Goal: Understand process/instructions

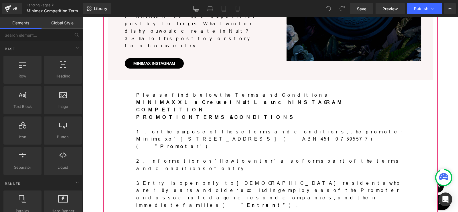
scroll to position [275, 0]
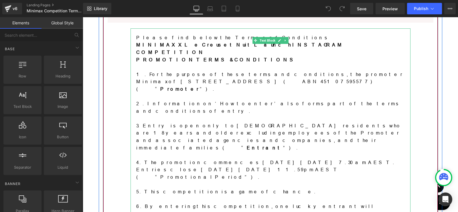
drag, startPoint x: 242, startPoint y: 108, endPoint x: 234, endPoint y: 107, distance: 8.3
click at [242, 159] on p "4. The promotion commences [DATE][DATE] 7.30am AEST. Entries close [DATE][DATE]…" at bounding box center [270, 170] width 269 height 22
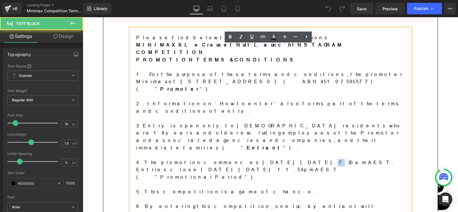
drag, startPoint x: 228, startPoint y: 108, endPoint x: 231, endPoint y: 108, distance: 3.4
click at [231, 159] on p "4. The promotion commences [DATE][DATE] 7.30am AEST. Entries close [DATE][DATE]…" at bounding box center [270, 170] width 269 height 22
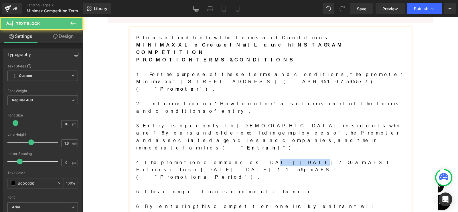
drag, startPoint x: 206, startPoint y: 108, endPoint x: 225, endPoint y: 108, distance: 18.3
click at [225, 159] on p "4. The promotion commences [DATE][DATE] 7.30am AEST. Entries close [DATE][DATE]…" at bounding box center [270, 170] width 269 height 22
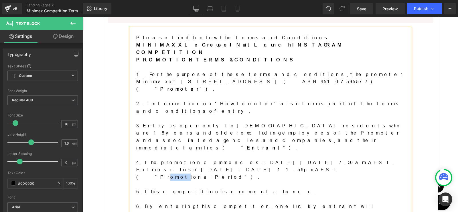
drag, startPoint x: 362, startPoint y: 107, endPoint x: 370, endPoint y: 107, distance: 8.0
click at [370, 159] on p "4. The promotion commences [DATE][DATE] 7.30am AEST. Entries close [DATE][DATE]…" at bounding box center [270, 170] width 269 height 22
click at [145, 159] on p "4. The promotion commences [DATE][DATE] 7.30am AEST. Entries close [DATE][DATE]…" at bounding box center [270, 170] width 269 height 22
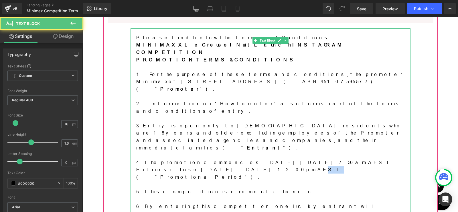
drag, startPoint x: 344, startPoint y: 107, endPoint x: 352, endPoint y: 107, distance: 7.2
click at [352, 159] on p "4. The promotion commences [DATE][DATE] 7.30am AEST. Entries close [DATE][DATE]…" at bounding box center [270, 170] width 269 height 22
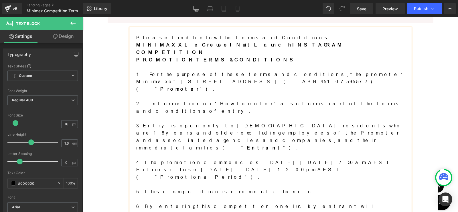
click at [258, 188] on p "5. This competition is a game of chance." at bounding box center [270, 191] width 269 height 7
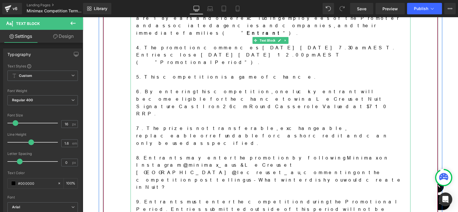
scroll to position [447, 0]
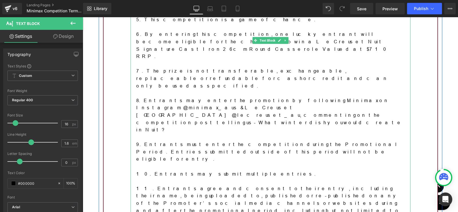
drag, startPoint x: 231, startPoint y: 111, endPoint x: 235, endPoint y: 111, distance: 4.3
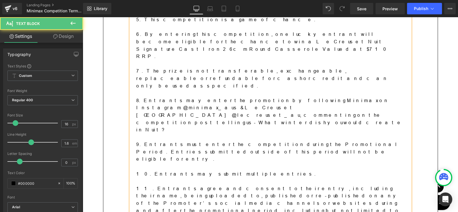
drag, startPoint x: 213, startPoint y: 112, endPoint x: 221, endPoint y: 112, distance: 8.0
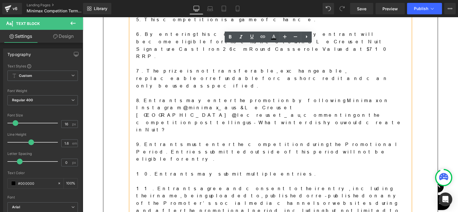
drag, startPoint x: 206, startPoint y: 113, endPoint x: 219, endPoint y: 113, distance: 13.2
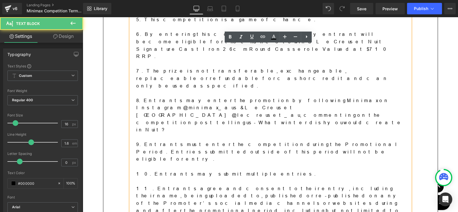
drag, startPoint x: 275, startPoint y: 111, endPoint x: 134, endPoint y: 105, distance: 141.3
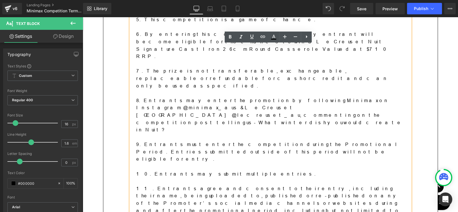
drag, startPoint x: 271, startPoint y: 113, endPoint x: 134, endPoint y: 105, distance: 137.1
copy p "12. The winning Entrant (“Winner”) will be selected at random by the Promoter a…"
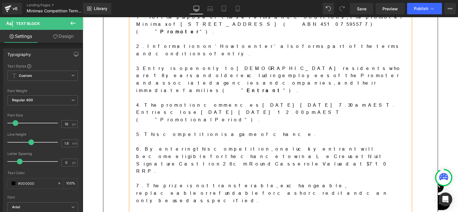
scroll to position [275, 0]
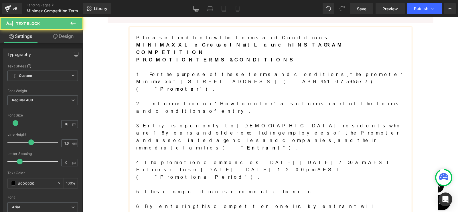
drag, startPoint x: 225, startPoint y: 116, endPoint x: 133, endPoint y: 107, distance: 92.6
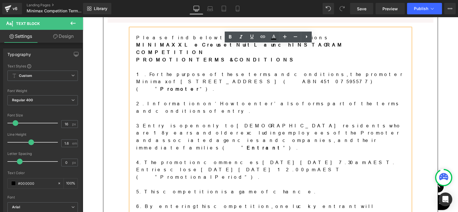
copy p "4. The promotion commences [DATE][DATE] 7.30am AEST. Entries close [DATE][DATE]…"
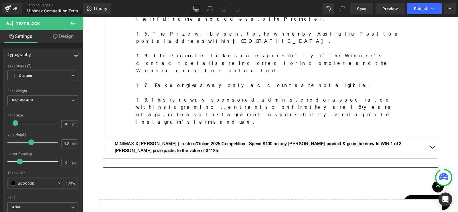
scroll to position [618, 0]
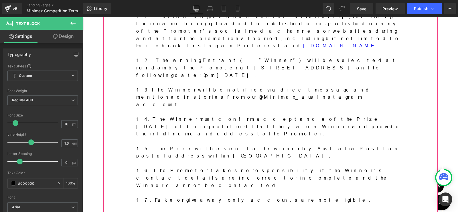
drag, startPoint x: 429, startPoint y: 76, endPoint x: 391, endPoint y: 101, distance: 45.5
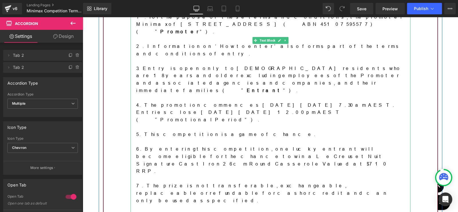
scroll to position [275, 0]
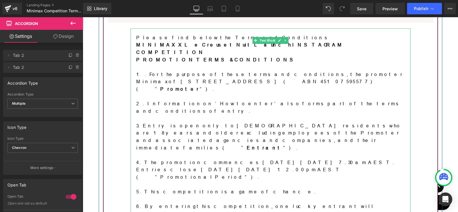
drag, startPoint x: 259, startPoint y: 108, endPoint x: 285, endPoint y: 109, distance: 26.6
click at [259, 159] on p "4. The promotion commences [DATE][DATE] 7.30am AEST. Entries close [DATE][DATE]…" at bounding box center [270, 170] width 269 height 22
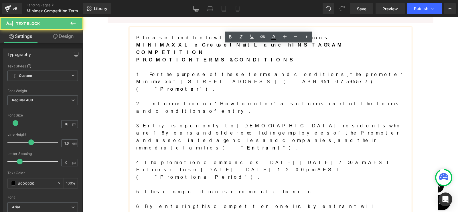
click at [286, 159] on p "4. The promotion commences [DATE][DATE] 7.30am AEST. Entries close [DATE][DATE]…" at bounding box center [270, 170] width 269 height 22
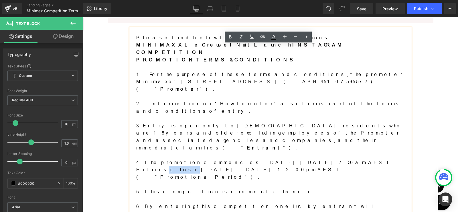
drag, startPoint x: 277, startPoint y: 107, endPoint x: 291, endPoint y: 108, distance: 13.8
click at [291, 159] on p "4. The promotion commences [DATE][DATE] 7.30am AEST. Entries close [DATE][DATE]…" at bounding box center [270, 170] width 269 height 22
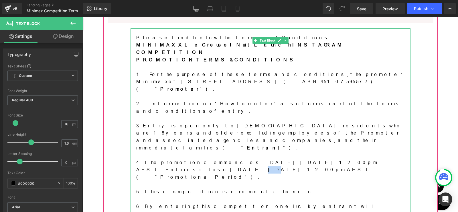
drag, startPoint x: 311, startPoint y: 107, endPoint x: 316, endPoint y: 107, distance: 5.2
click at [316, 159] on p "4. The promotion commences [DATE][DATE] 12.00pm AEST. Entries close [DATE][DATE…" at bounding box center [270, 170] width 269 height 22
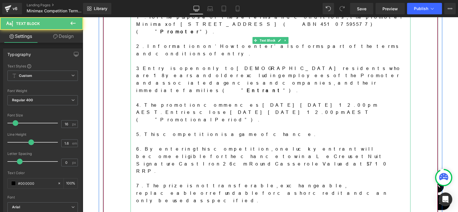
click at [235, 101] on p "4. The promotion commences [DATE][DATE] 12.00pm AEST. Entries close [DATE][DATE…" at bounding box center [270, 112] width 269 height 22
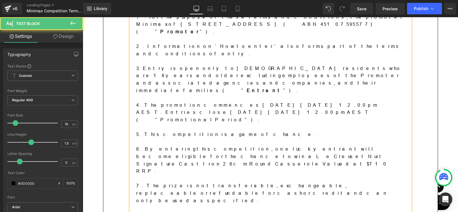
click at [213, 182] on p "7. The prize is not transferable, exchangeable, replaceable or refundable for c…" at bounding box center [270, 193] width 269 height 22
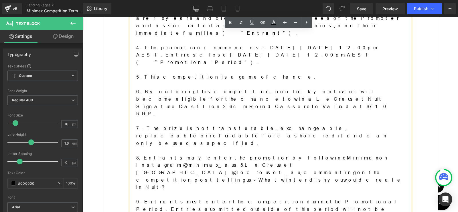
scroll to position [447, 0]
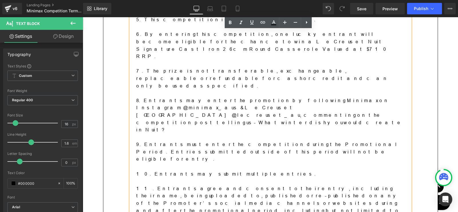
drag, startPoint x: 202, startPoint y: 111, endPoint x: 217, endPoint y: 111, distance: 15.5
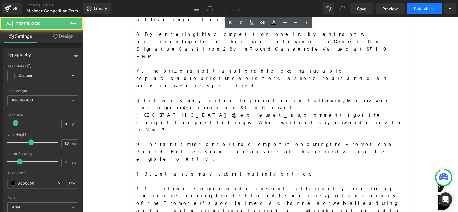
click at [418, 10] on span "Publish" at bounding box center [421, 8] width 14 height 5
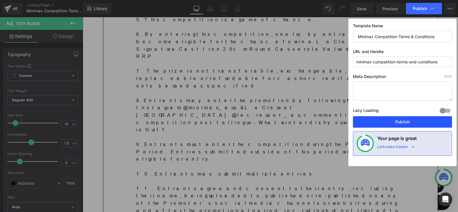
click at [395, 119] on button "Publish" at bounding box center [402, 121] width 99 height 11
